Goal: Task Accomplishment & Management: Manage account settings

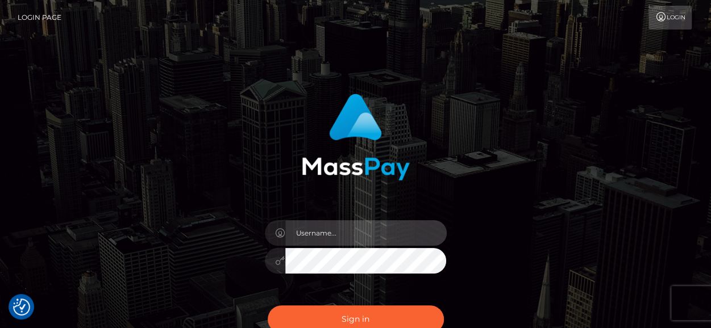
click at [334, 235] on input "text" at bounding box center [365, 233] width 161 height 26
type input "[EMAIL_ADDRESS][DOMAIN_NAME]"
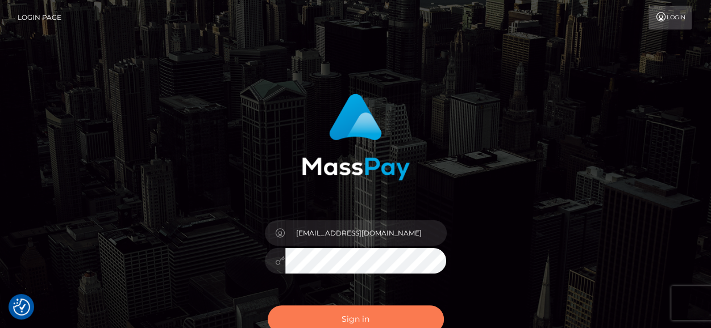
click at [362, 311] on button "Sign in" at bounding box center [356, 320] width 176 height 28
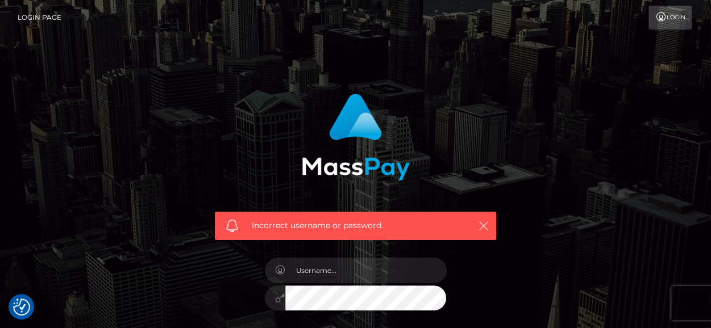
click at [484, 224] on icon "button" at bounding box center [483, 225] width 11 height 11
click at [486, 220] on icon "button" at bounding box center [483, 225] width 11 height 11
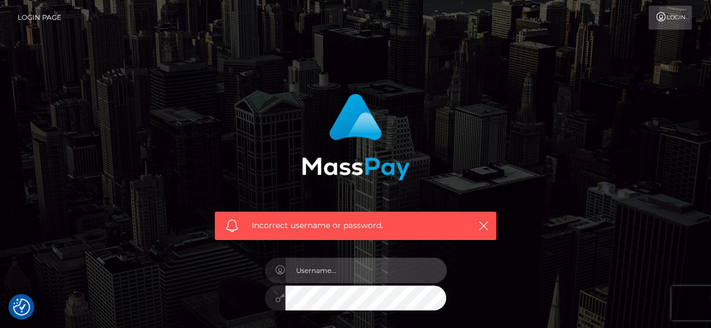
click at [313, 274] on input "text" at bounding box center [365, 271] width 161 height 26
type input "[EMAIL_ADDRESS][DOMAIN_NAME]"
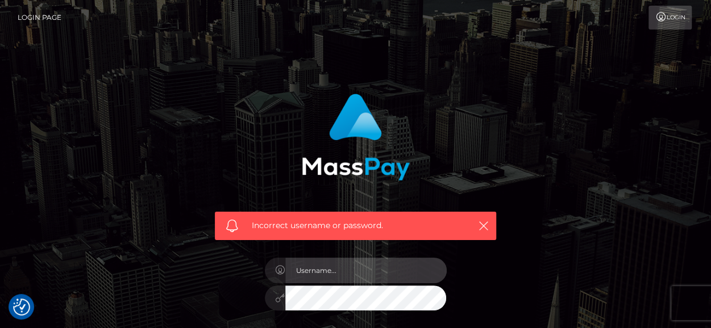
click at [398, 271] on input "text" at bounding box center [365, 271] width 161 height 26
type input "[EMAIL_ADDRESS][DOMAIN_NAME]"
